Goal: Task Accomplishment & Management: Use online tool/utility

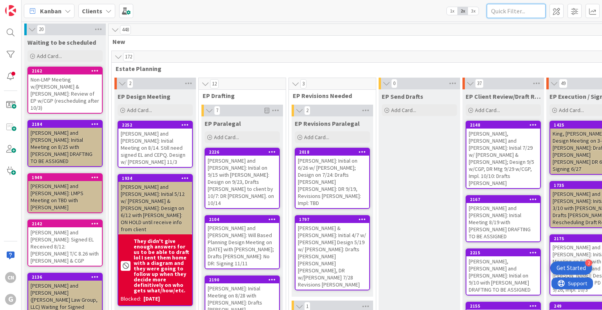
click at [518, 11] on input "text" at bounding box center [516, 11] width 59 height 14
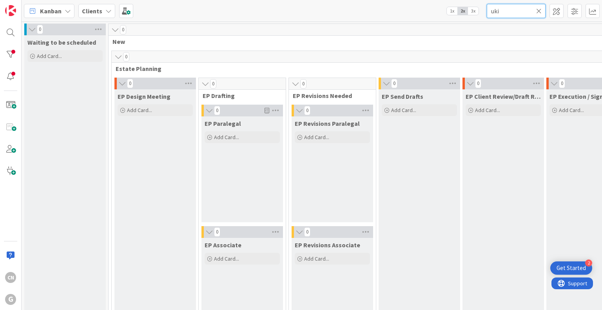
type input "uki"
click at [539, 11] on icon at bounding box center [538, 10] width 5 height 7
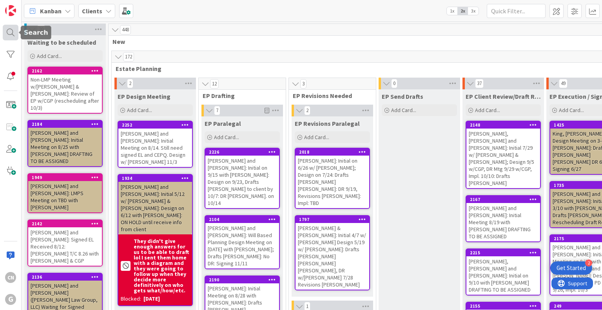
click at [12, 32] on div at bounding box center [11, 33] width 16 height 16
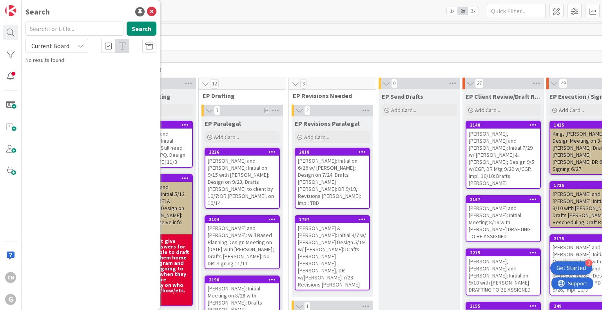
click at [55, 27] on input "text" at bounding box center [74, 29] width 98 height 14
type input "uki"
click at [139, 32] on button "Search" at bounding box center [142, 29] width 30 height 14
click at [9, 107] on span at bounding box center [11, 105] width 16 height 16
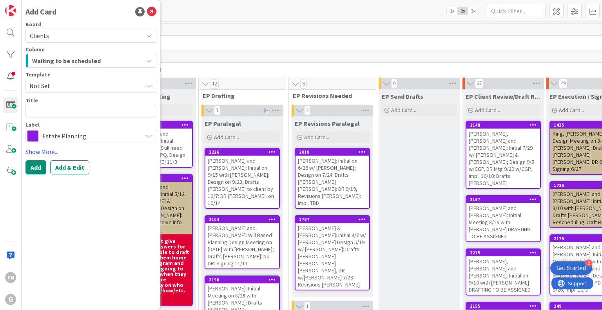
click at [77, 82] on span "Not Set" at bounding box center [82, 86] width 107 height 10
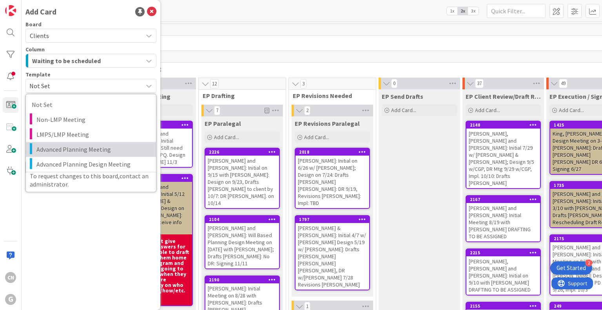
click at [66, 148] on span "Advanced Planning Meeting" at bounding box center [93, 149] width 114 height 10
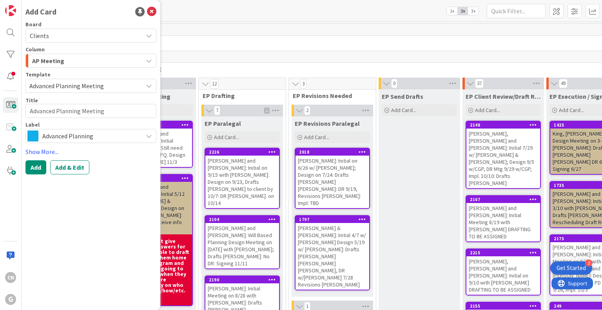
type textarea "x"
type textarea "Advanced Planning Meeting"
drag, startPoint x: 109, startPoint y: 112, endPoint x: 3, endPoint y: 112, distance: 106.2
drag, startPoint x: 3, startPoint y: 112, endPoint x: 134, endPoint y: 112, distance: 131.2
click at [134, 112] on textarea "Advanced Planning Meeting" at bounding box center [90, 111] width 131 height 14
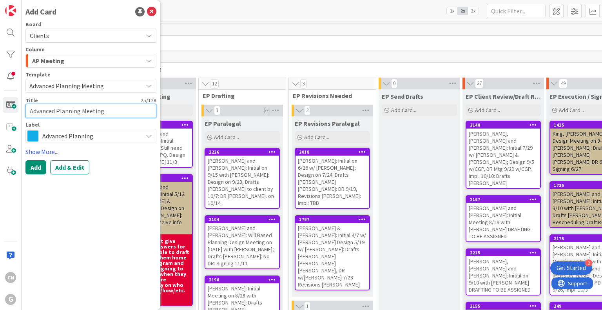
type textarea "x"
type textarea "Advanced Planning Meeting"
type textarea "x"
type textarea "Advanced Planning Meeting w"
type textarea "x"
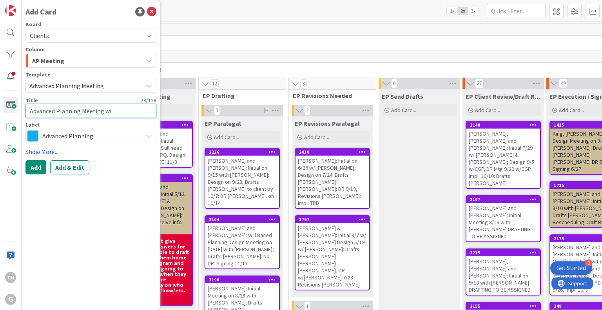
type textarea "Advanced Planning Meeting wit"
type textarea "x"
type textarea "Advanced Planning Meeting with"
type textarea "x"
type textarea "Advanced Planning Meeting with"
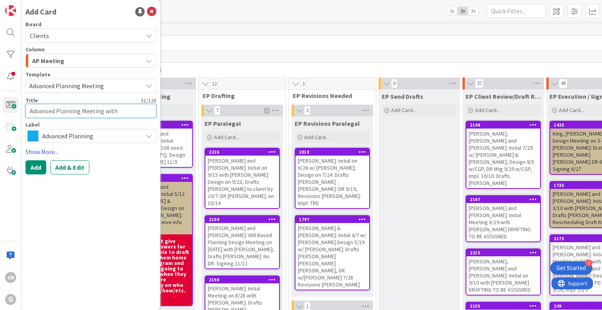
type textarea "x"
type textarea "Advanced Planning Meeting with"
type textarea "x"
type textarea "Advanced Planning Meeting wit"
type textarea "x"
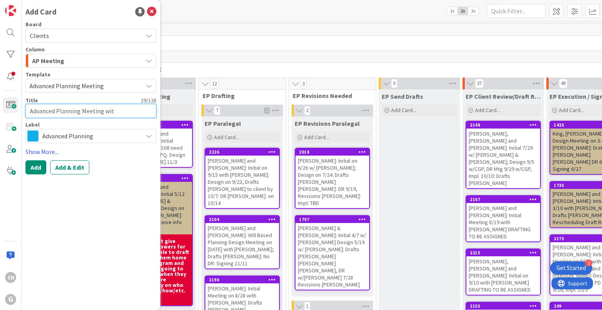
type textarea "Advanced Planning Meeting wi"
type textarea "x"
type textarea "Advanced Planning Meeting w"
type textarea "x"
type textarea "Advanced Planning Meeting w/"
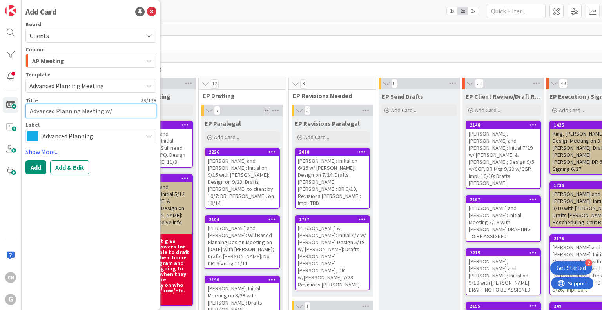
type textarea "x"
type textarea "Advanced Planning Meeting w/C"
type textarea "x"
type textarea "Advanced Planning Meeting w/CG"
type textarea "x"
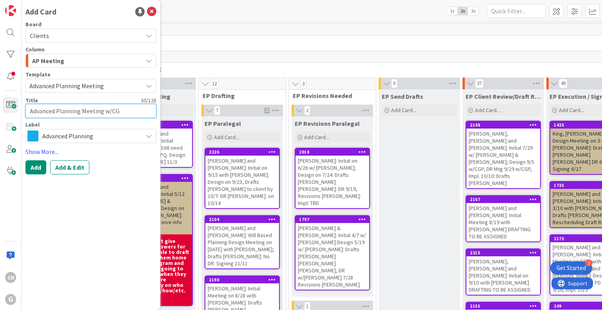
type textarea "Advanced Planning Meeting w/CGP"
type textarea "x"
type textarea "Advanced Planning Meeting w/CGP"
type textarea "x"
type textarea "Advanced Planning Meeting w/CGP o"
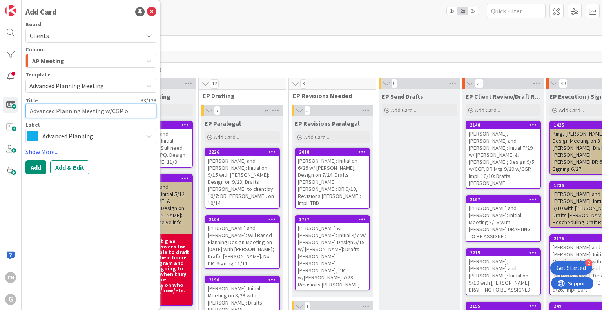
type textarea "x"
type textarea "Advanced Planning Meeting w/CGP on"
type textarea "x"
type textarea "Advanced Planning Meeting w/CGP on"
type textarea "x"
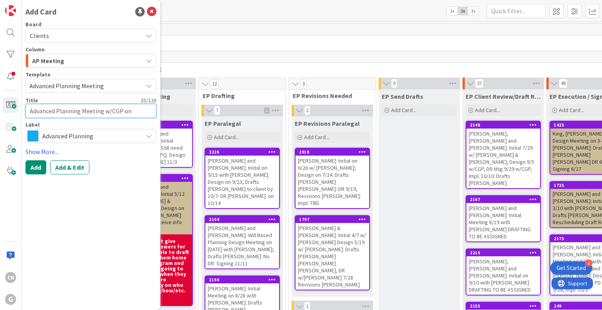
type textarea "Advanced Planning Meeting w/CGP on 9"
type textarea "x"
type textarea "Advanced Planning Meeting w/CGP on 9-"
type textarea "x"
type textarea "Advanced Planning Meeting w/CGP on 9-23"
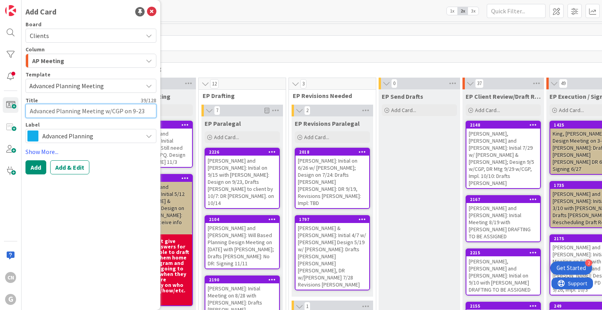
type textarea "x"
type textarea "Advanced Planning Meeting w/CGP on 9-23,"
type textarea "x"
type textarea "Advanced Planning Meeting w/CGP on 9-23,"
type textarea "x"
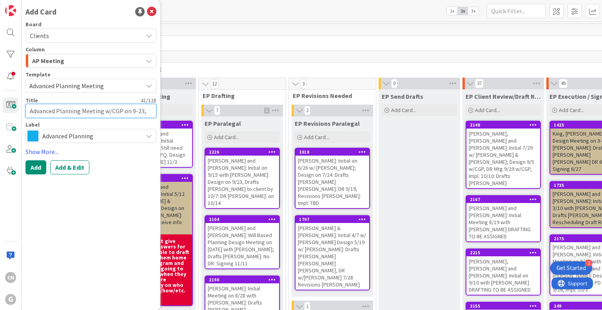
type textarea "Advanced Planning Meeting w/CGP on 9-23, D"
type textarea "x"
type textarea "Advanced Planning Meeting w/CGP on 9-23, De"
type textarea "x"
type textarea "Advanced Planning Meeting w/CGP on 9-23, Des"
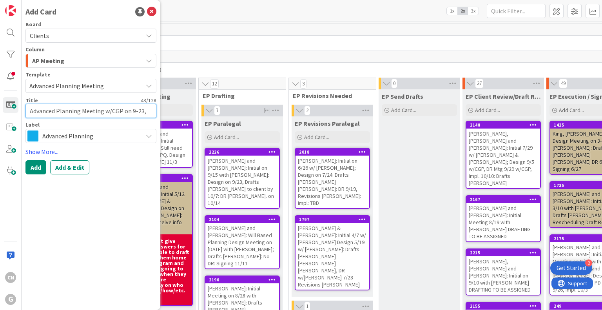
type textarea "x"
type textarea "Advanced Planning Meeting w/CGP on 9-23, Desi"
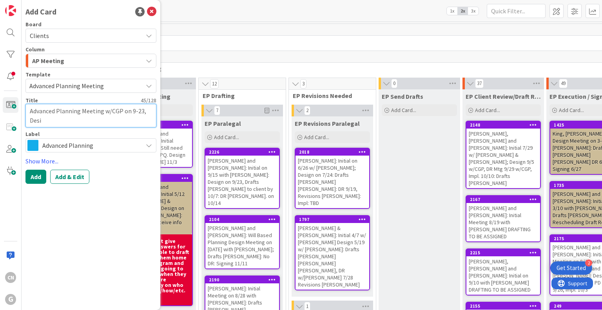
type textarea "x"
type textarea "Advanced Planning Meeting w/CGP on 9-23, Desig"
type textarea "x"
type textarea "Advanced Planning Meeting w/CGP on 9-23, Design"
type textarea "x"
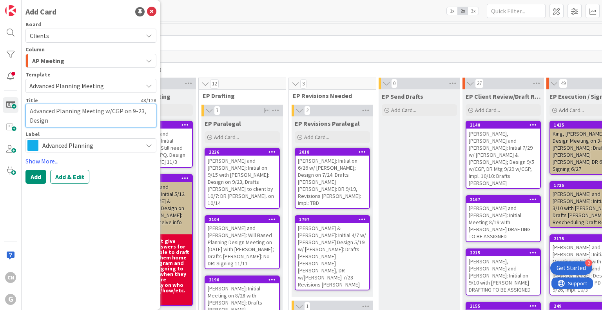
type textarea "Advanced Planning Meeting w/CGP on 9-23, Design"
type textarea "x"
type textarea "Advanced Planning Meeting w/CGP on 9-23, Design M"
type textarea "x"
type textarea "Advanced Planning Meeting w/CGP on 9-23, Design Me"
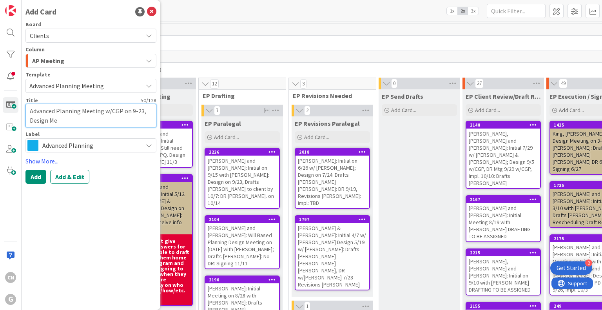
type textarea "x"
type textarea "Advanced Planning Meeting w/CGP on 9-23, Design Mee"
type textarea "x"
type textarea "Advanced Planning Meeting w/CGP on 9-23, Design Meet"
type textarea "x"
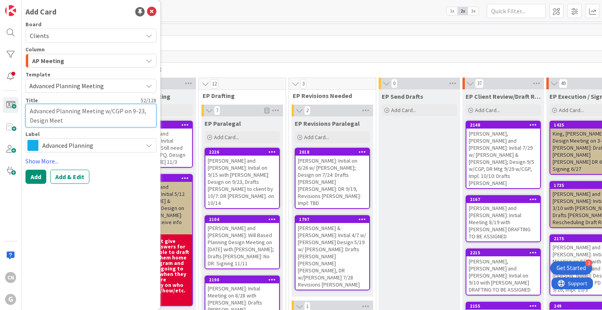
type textarea "Advanced Planning Meeting w/CGP on 9-23, Design Meeti"
type textarea "x"
type textarea "Advanced Planning Meeting w/CGP on 9-23, Design Meetin"
type textarea "x"
type textarea "Advanced Planning Meeting w/CGP on 9-23, Design Meeting"
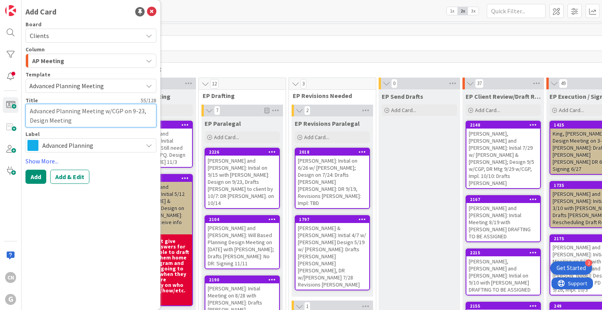
type textarea "x"
type textarea "Advanced Planning Meeting w/CGP on 9-23, Design Meeting"
click at [120, 110] on textarea "Advanced Planning Meeting w/CGP on 9-23, Design Meeting" at bounding box center [90, 116] width 131 height 24
type textarea "x"
type textarea "Advanced Planning Meeting w/CG on 9-23, Design Meeting"
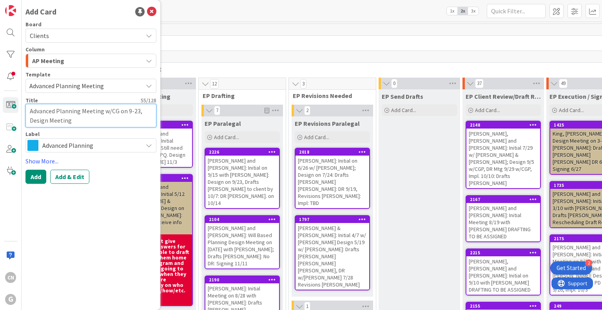
type textarea "x"
type textarea "Advanced Planning Meeting w/C on 9-23, Design Meeting"
type textarea "x"
type textarea "Advanced Planning Meeting w/ on 9-23, Design Meeting"
type textarea "x"
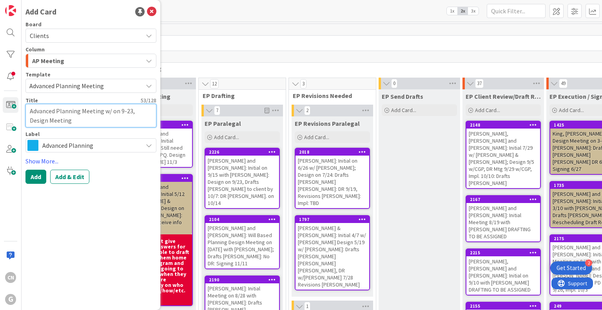
type textarea "Advanced Planning Meeting w/B on 9-23, Design Meeting"
type textarea "x"
type textarea "Advanced Planning Meeting w/BA on 9-23, Design Meeting"
type textarea "x"
type textarea "Advanced Planning Meeting w/BAG on 9-23, Design Meeting"
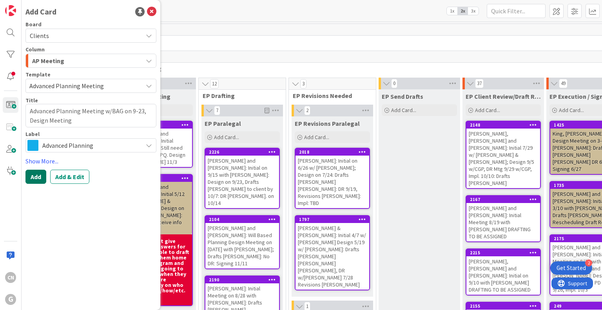
click at [36, 177] on button "Add" at bounding box center [35, 177] width 21 height 14
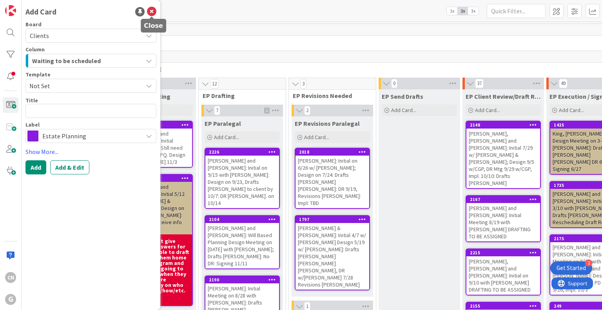
click at [152, 12] on icon at bounding box center [151, 11] width 9 height 9
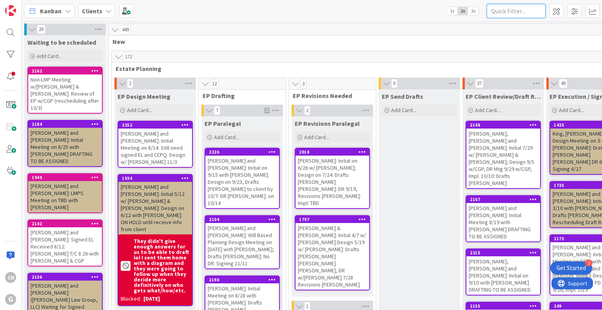
click at [501, 7] on input "text" at bounding box center [516, 11] width 59 height 14
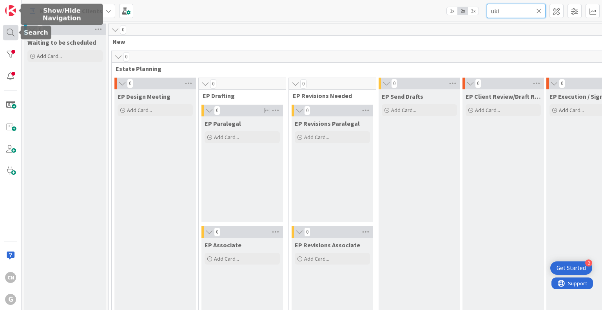
type input "uki"
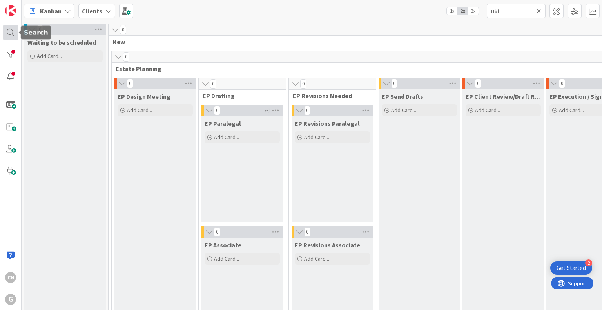
click at [7, 36] on div at bounding box center [11, 33] width 16 height 16
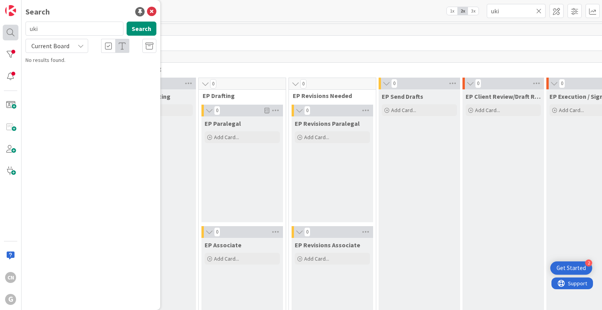
drag, startPoint x: 58, startPoint y: 28, endPoint x: 13, endPoint y: 25, distance: 45.6
click at [13, 25] on div "CN G Search uki Search Current Board No results found." at bounding box center [11, 155] width 22 height 310
type input "advance planning meeting w/BAG"
click at [141, 28] on button "Search" at bounding box center [142, 29] width 30 height 14
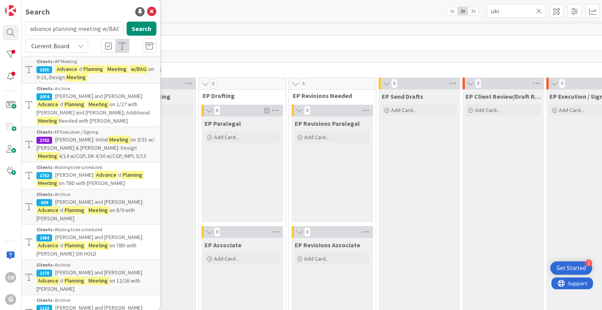
click at [118, 72] on mark "Meeting" at bounding box center [117, 69] width 22 height 8
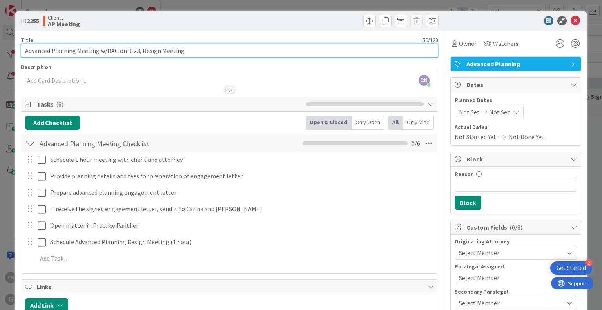
click at [25, 49] on input "Advanced Planning Meeting w/BAG on 9-23, Design Meeting" at bounding box center [229, 50] width 417 height 14
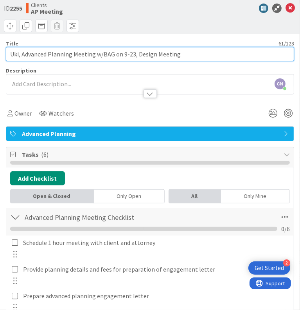
click at [29, 61] on input "Uki, Advanced Planning Meeting w/BAG on 9-23, Design Meeting" at bounding box center [150, 54] width 289 height 14
paste input "Hidehito and Keiko"
type input "Uki, [PERSON_NAME] and Keiko - Advanced Planning Meeting w/BAG on 9-23, Design …"
